Goal: Complete application form: Complete application form

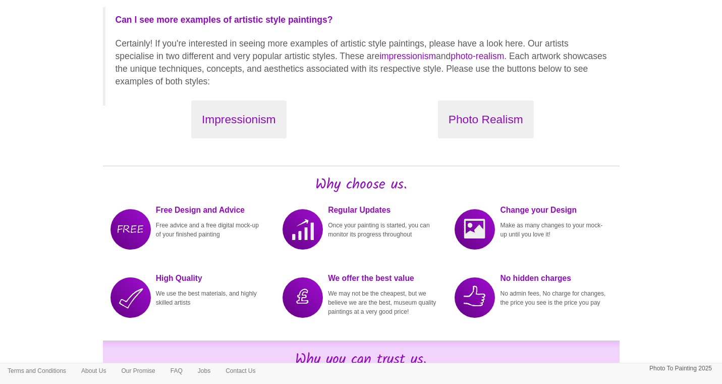
scroll to position [1173, 0]
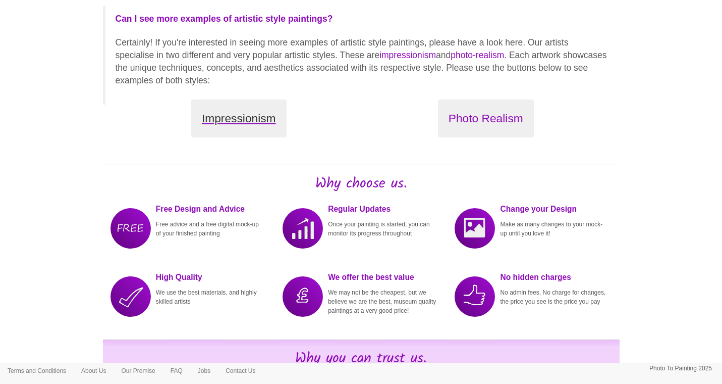
click at [239, 111] on button "Impressionism" at bounding box center [238, 118] width 95 height 38
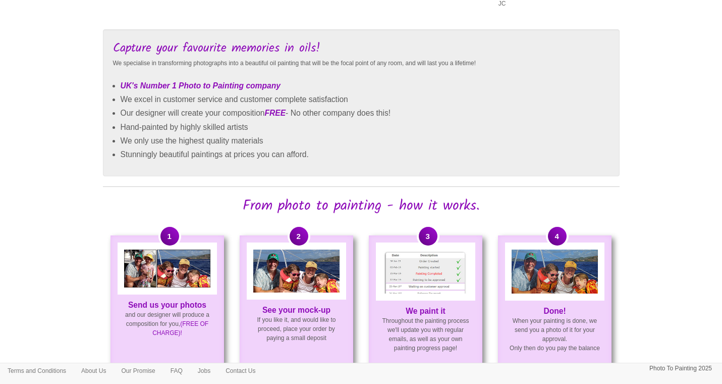
scroll to position [549, 0]
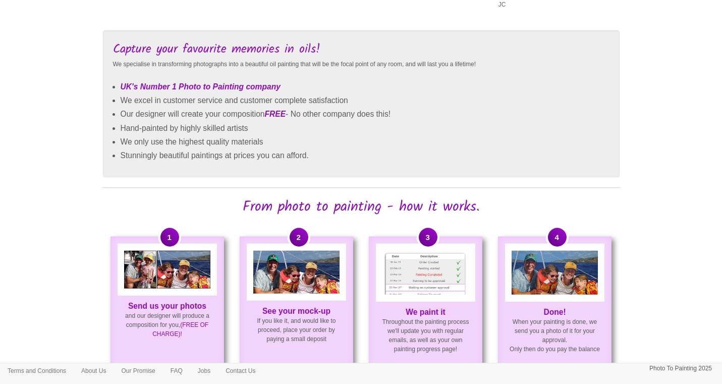
click at [281, 286] on img at bounding box center [296, 271] width 86 height 43
click at [151, 289] on div at bounding box center [167, 269] width 99 height 52
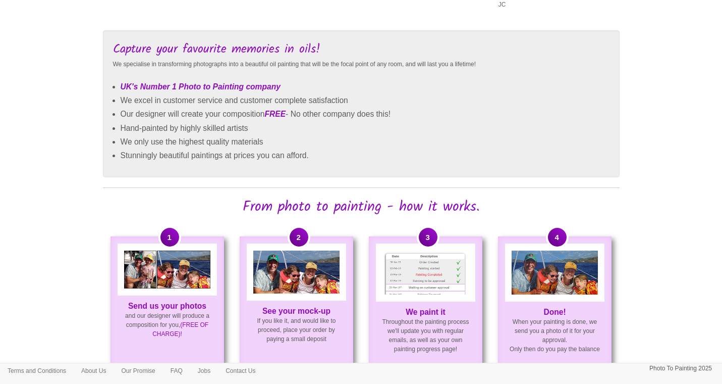
click at [156, 316] on p "Send us your photos and our designer will produce a composition for you, (FREE …" at bounding box center [168, 319] width 112 height 37
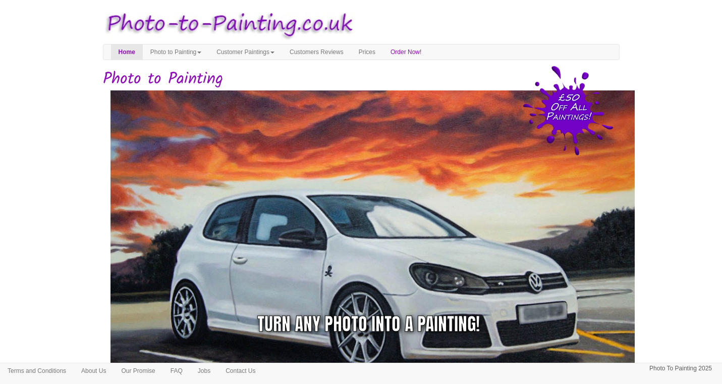
scroll to position [0, 0]
click at [383, 54] on link "Prices" at bounding box center [367, 51] width 32 height 15
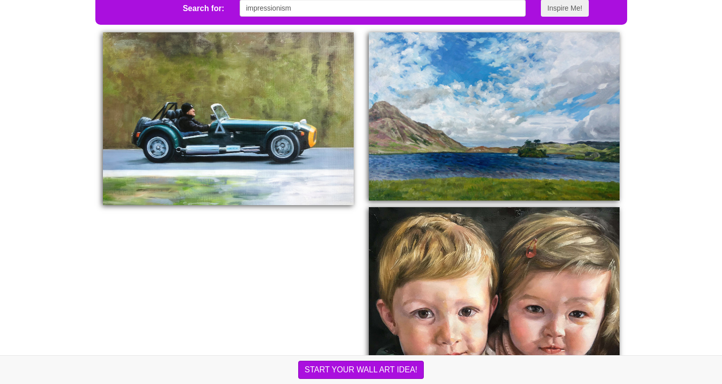
scroll to position [366, 0]
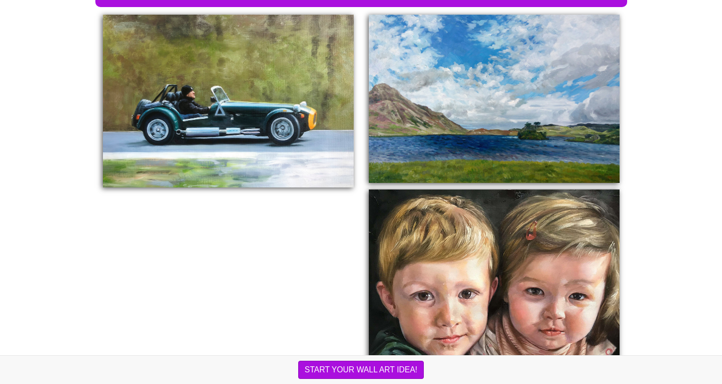
click at [228, 113] on img at bounding box center [228, 101] width 251 height 173
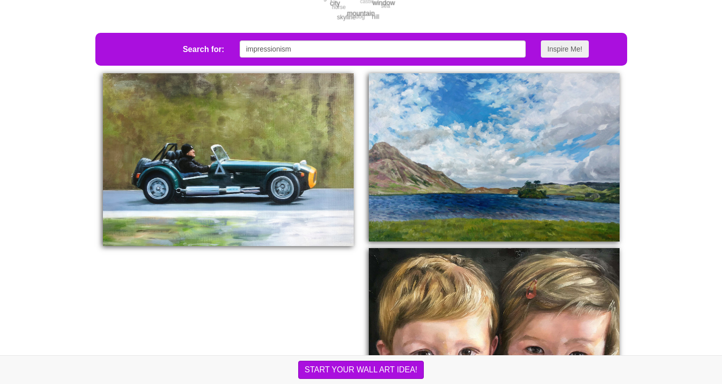
scroll to position [281, 0]
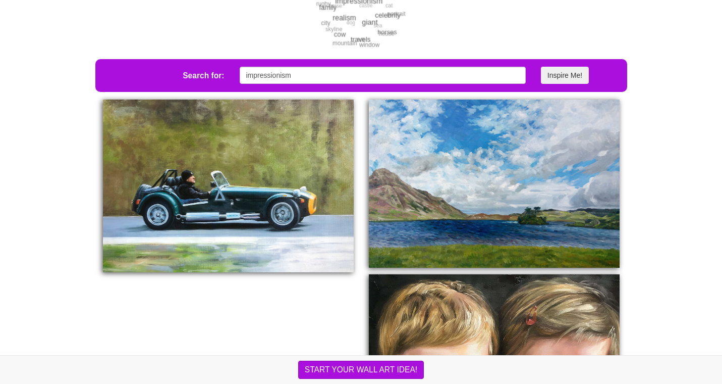
click at [563, 84] on button "Inspire Me!" at bounding box center [565, 75] width 48 height 17
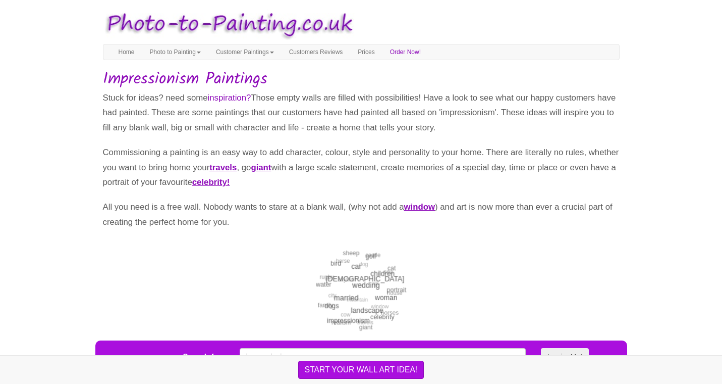
scroll to position [0, 0]
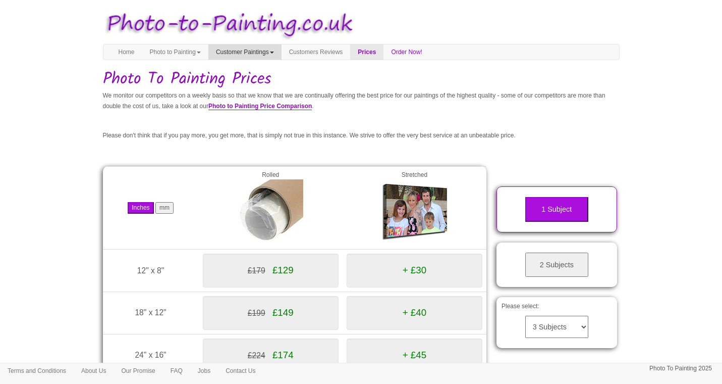
click at [266, 52] on link "Customer Paintings" at bounding box center [244, 51] width 73 height 15
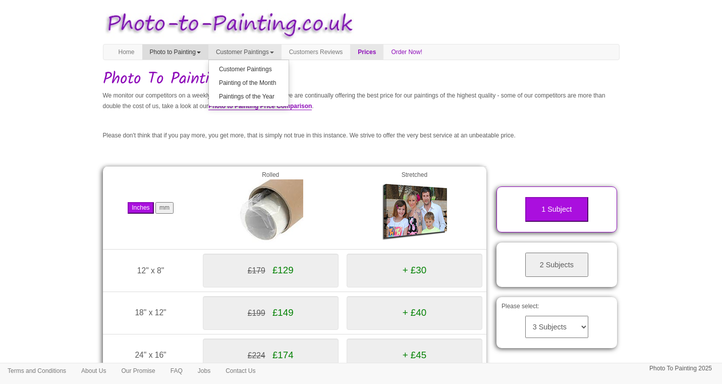
click at [196, 51] on link "Photo to Painting" at bounding box center [175, 51] width 66 height 15
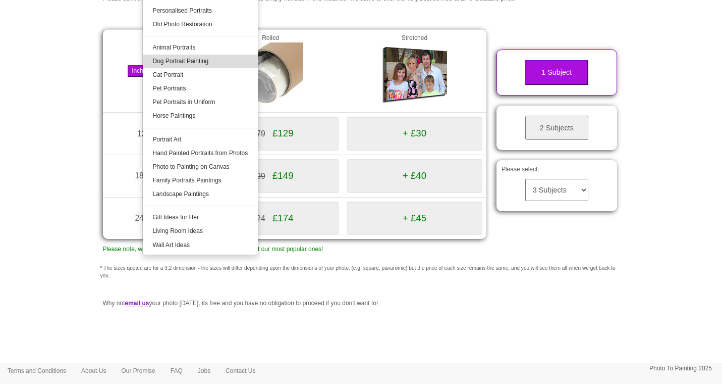
scroll to position [137, 0]
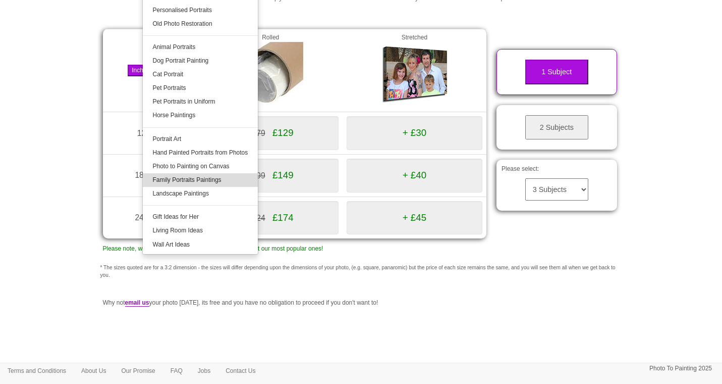
click at [213, 178] on link "Family Portraits Paintings" at bounding box center [201, 180] width 116 height 14
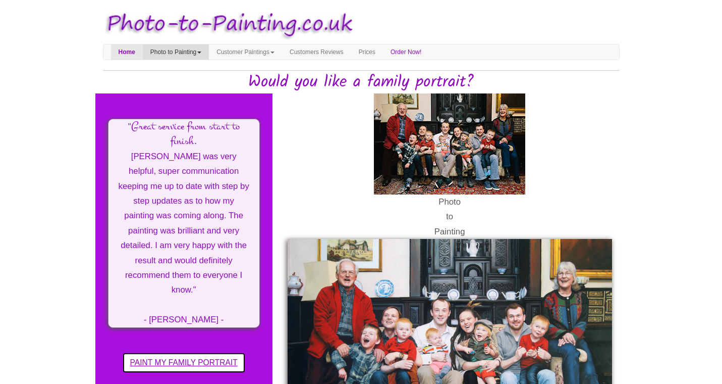
click at [169, 53] on link "Photo to Painting" at bounding box center [176, 51] width 66 height 15
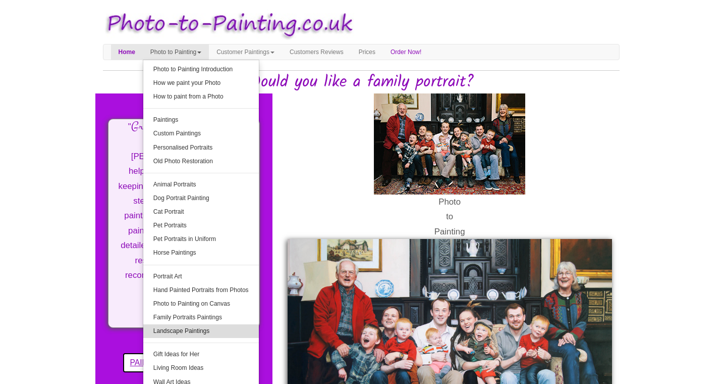
click at [179, 333] on link "Landscape Paintings" at bounding box center [201, 331] width 116 height 14
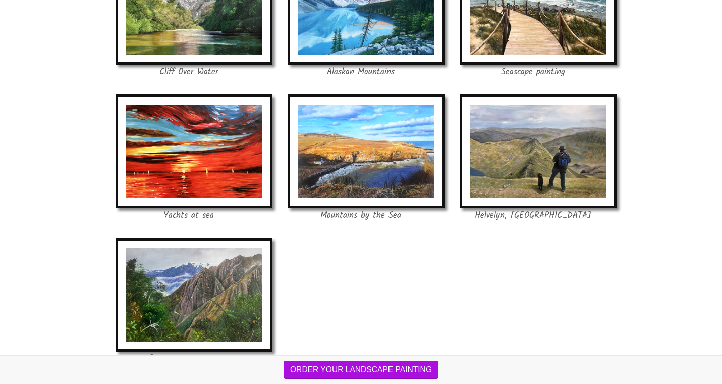
scroll to position [1174, 0]
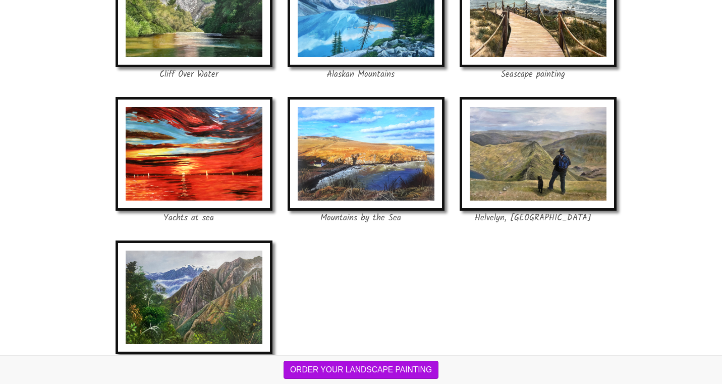
click at [319, 378] on button "See more landscape paintings" at bounding box center [361, 387] width 119 height 18
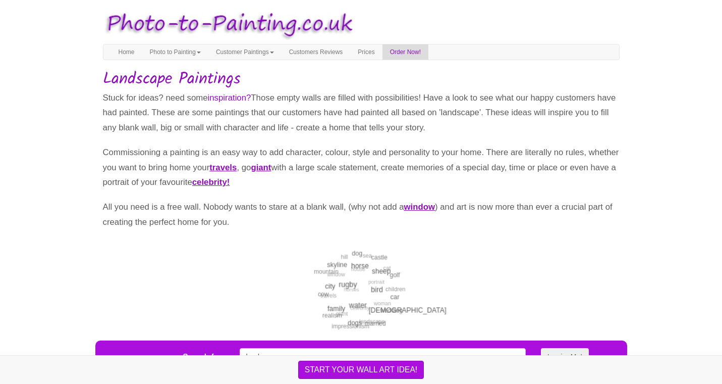
click at [424, 51] on link "Order Now!" at bounding box center [405, 51] width 46 height 15
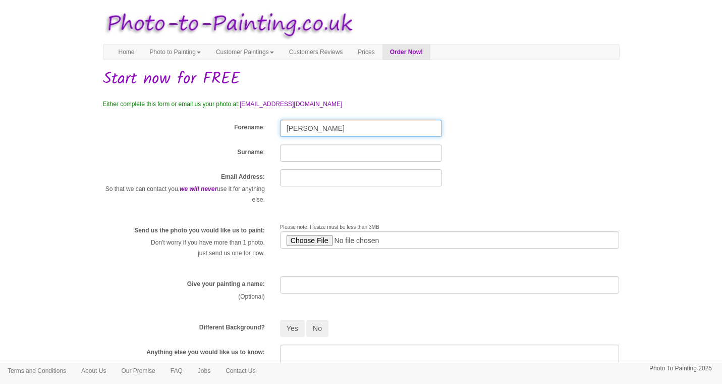
type input "[PERSON_NAME]"
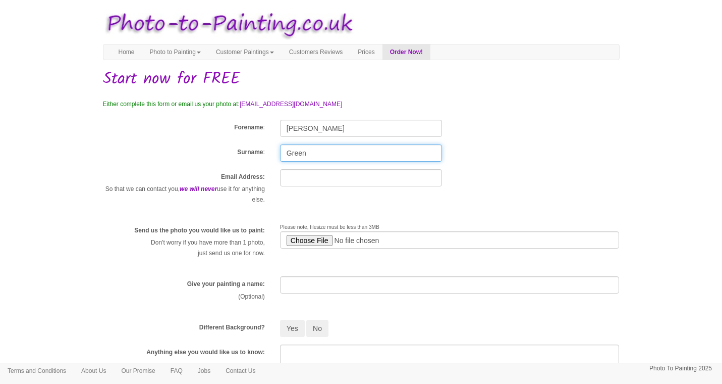
type input "Green"
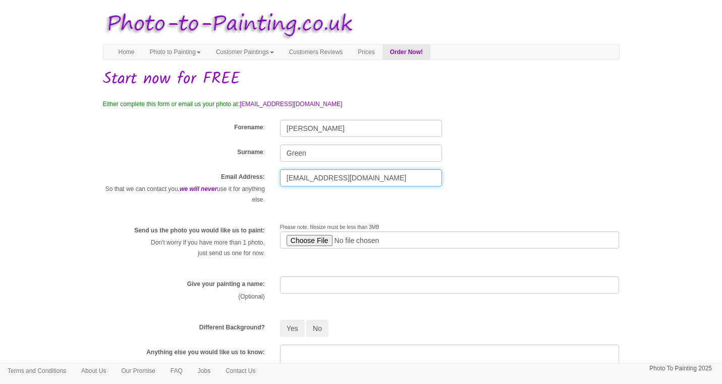
type input "[EMAIL_ADDRESS][DOMAIN_NAME]"
click at [309, 242] on input "file" at bounding box center [450, 239] width 340 height 17
type input "C:\fakepath\Jack.jpg"
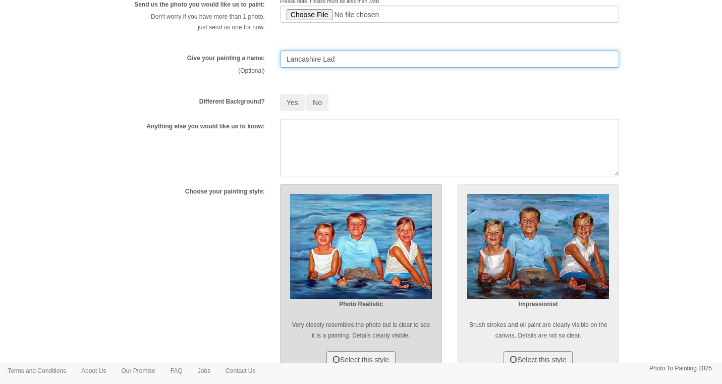
scroll to position [222, 0]
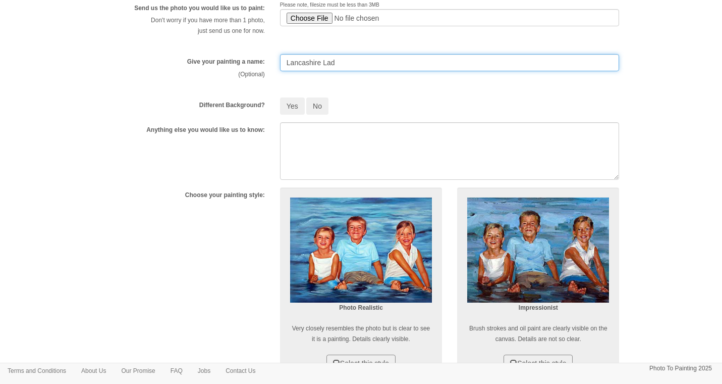
type input "Lancashire Lad"
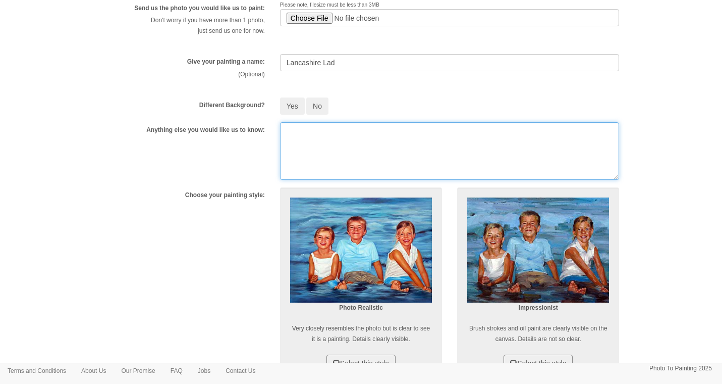
click at [287, 131] on textarea at bounding box center [450, 151] width 340 height 58
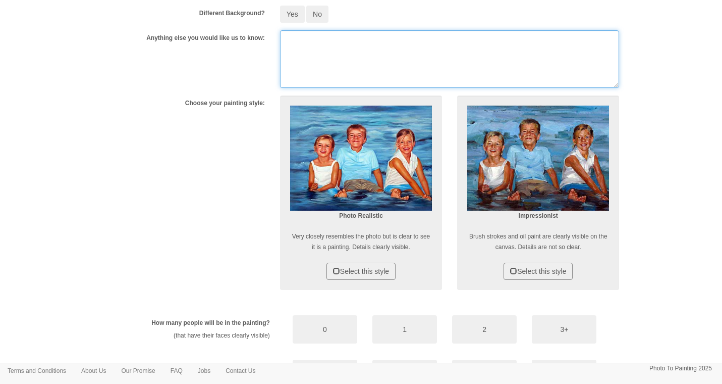
scroll to position [318, 0]
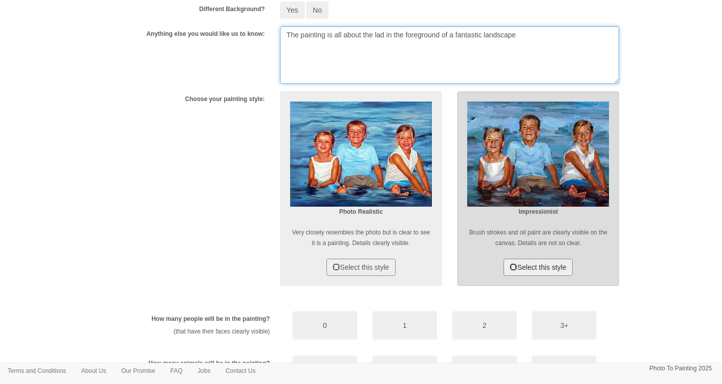
type textarea "The painting is all about the lad in the foreground of a fantastic landscape"
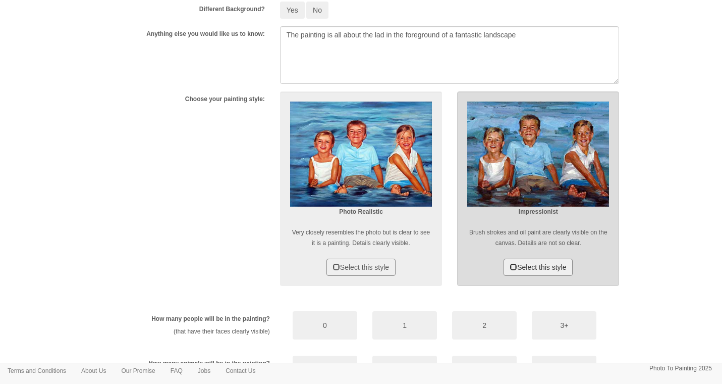
click at [540, 264] on button "Select this style" at bounding box center [538, 266] width 69 height 17
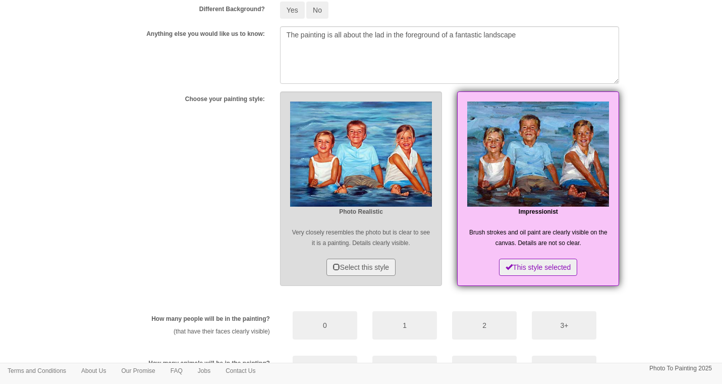
scroll to position [338, 0]
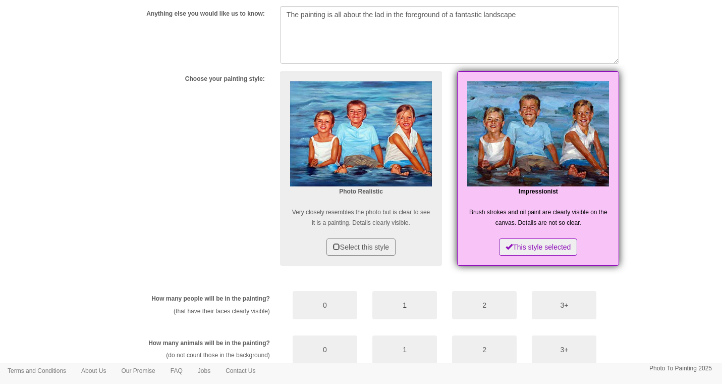
click at [404, 305] on button "1" at bounding box center [404, 305] width 65 height 28
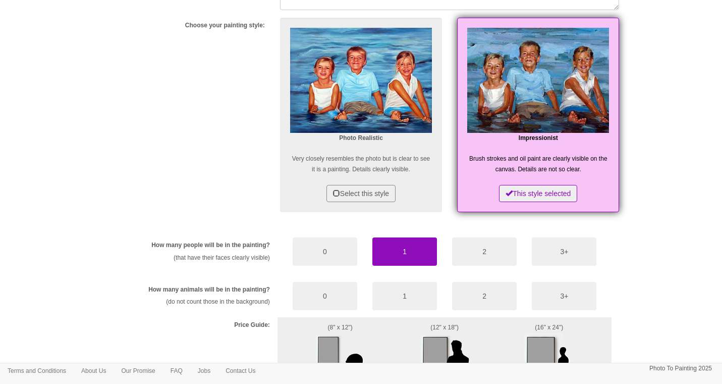
scroll to position [397, 0]
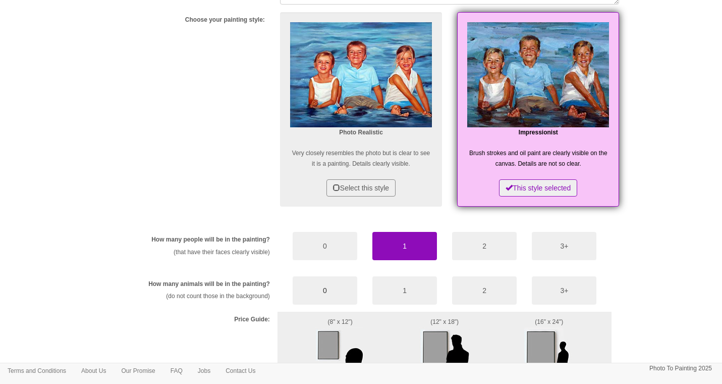
click at [329, 289] on button "0" at bounding box center [325, 290] width 65 height 28
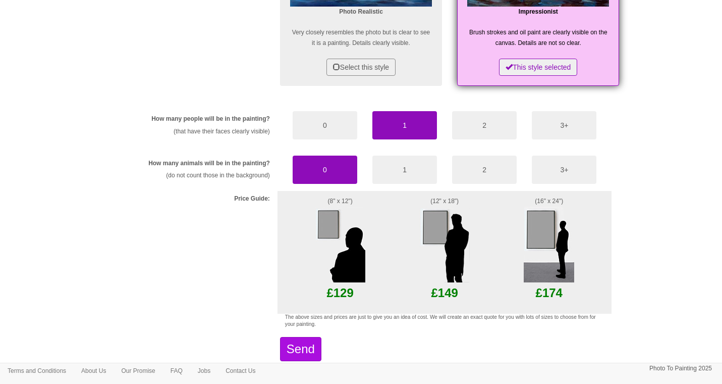
scroll to position [518, 0]
click at [545, 231] on img at bounding box center [549, 244] width 50 height 76
click at [550, 268] on img at bounding box center [549, 244] width 50 height 76
click at [539, 220] on img at bounding box center [549, 244] width 50 height 76
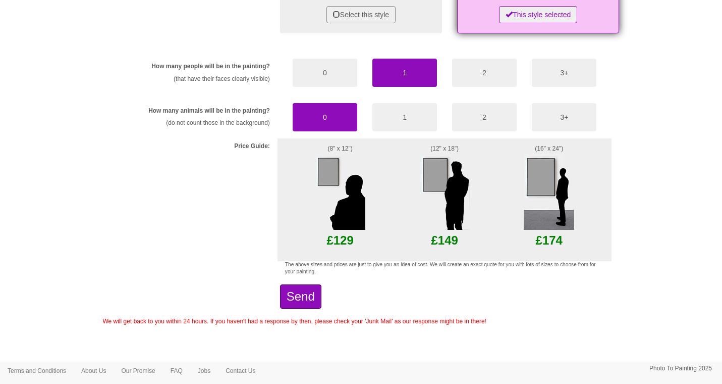
scroll to position [570, 0]
click at [310, 295] on button "Send" at bounding box center [300, 297] width 41 height 24
